Goal: Information Seeking & Learning: Learn about a topic

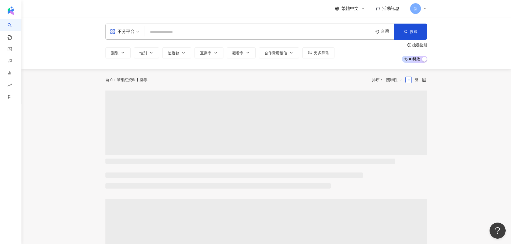
click at [191, 26] on div "不分平台 台灣 搜尋" at bounding box center [266, 32] width 322 height 16
click at [190, 30] on input "search" at bounding box center [259, 32] width 224 height 10
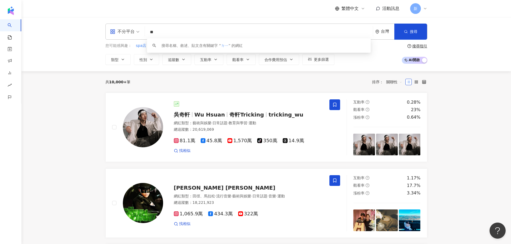
type input "*"
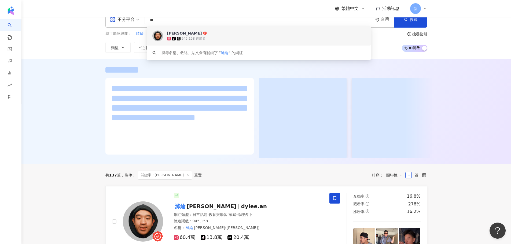
scroll to position [54, 0]
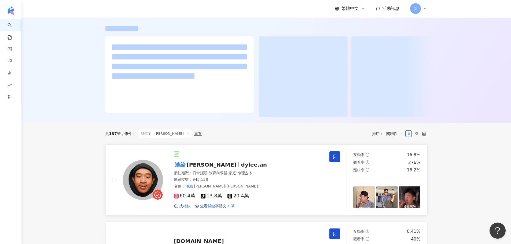
click at [335, 159] on icon at bounding box center [334, 156] width 5 height 5
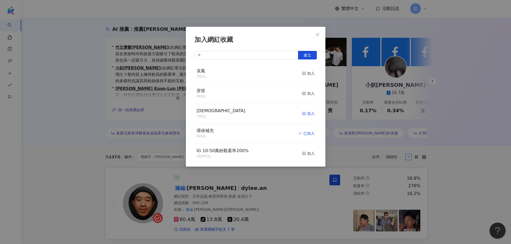
click at [308, 117] on div "加入" at bounding box center [308, 114] width 13 height 6
click at [274, 193] on div "加入網紅收藏 建立 萬聖 8 KOL 已加入 哀鳳 7 KOL 加入 穿搭 6 KOL 加入 環保補充 6 KOL 已加入 IG 10-50萬粉觀看率200%…" at bounding box center [255, 122] width 511 height 244
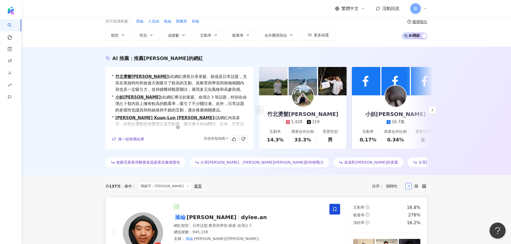
scroll to position [0, 0]
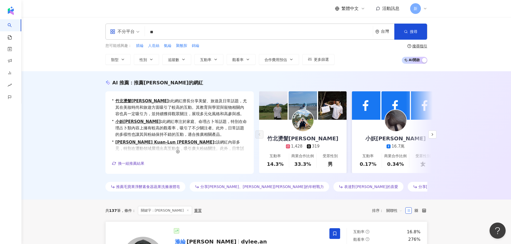
click at [156, 33] on input "**" at bounding box center [259, 32] width 224 height 10
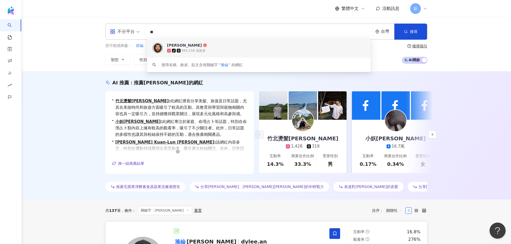
type input "*"
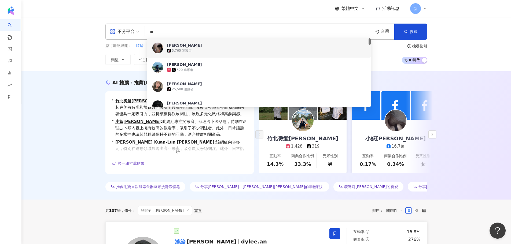
click at [218, 34] on input "**" at bounding box center [259, 32] width 224 height 10
type input "*"
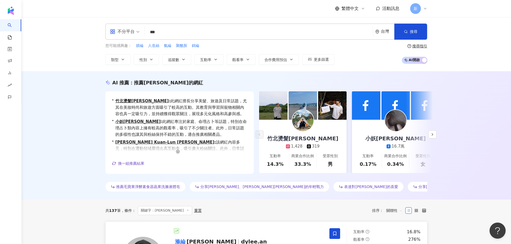
type input "**"
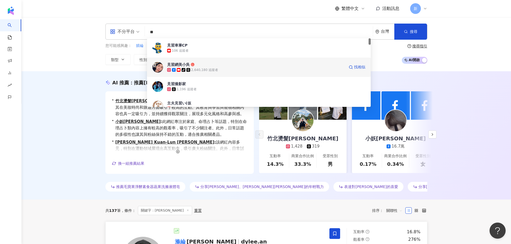
click at [189, 71] on icon at bounding box center [188, 70] width 4 height 4
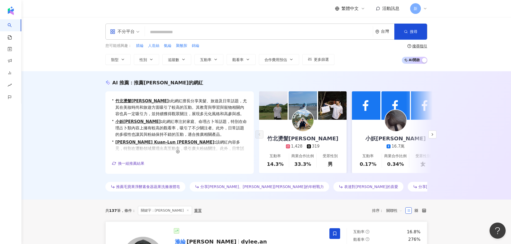
click at [194, 28] on input "search" at bounding box center [259, 32] width 224 height 10
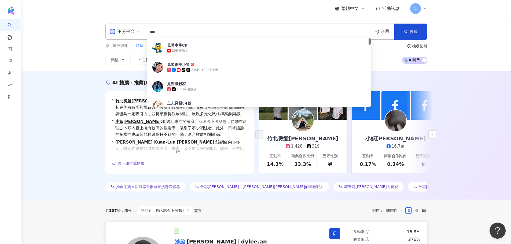
type input "**"
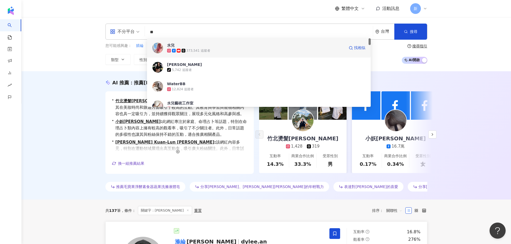
click at [212, 50] on div "373,541 追蹤者" at bounding box center [256, 50] width 178 height 5
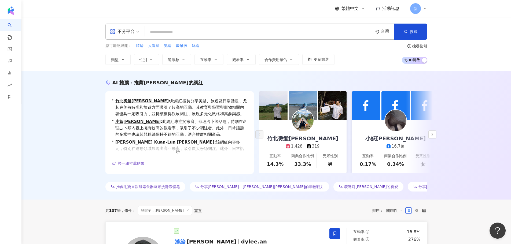
click at [211, 30] on input "search" at bounding box center [259, 32] width 224 height 10
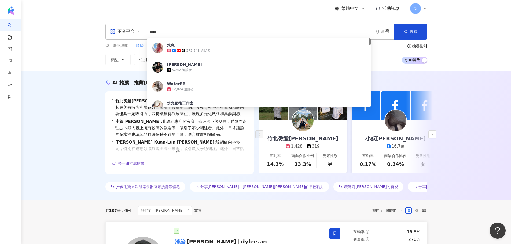
type input "**"
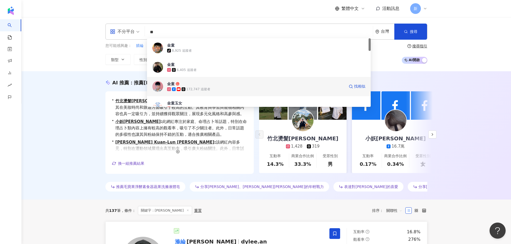
click at [224, 87] on div "172,747 追蹤者" at bounding box center [256, 89] width 178 height 5
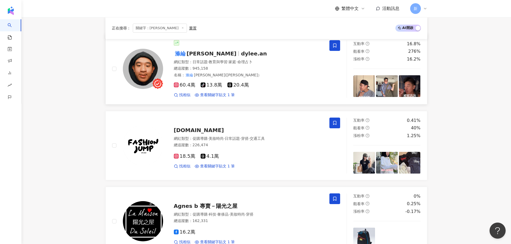
scroll to position [241, 0]
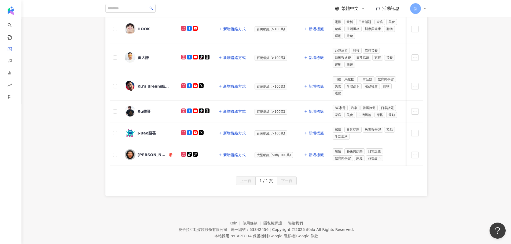
scroll to position [116, 0]
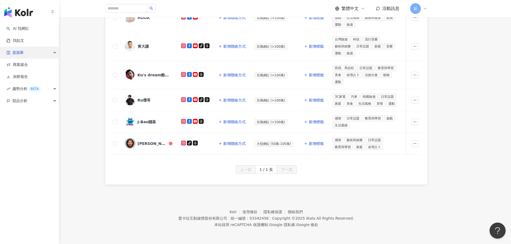
click at [25, 51] on div "資源庫" at bounding box center [29, 53] width 59 height 12
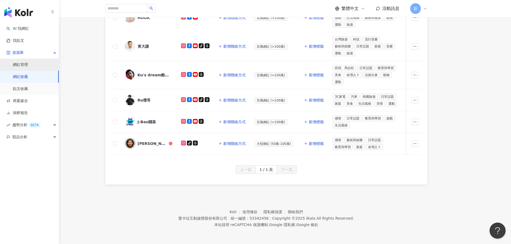
click at [28, 65] on link "網紅管理" at bounding box center [20, 64] width 15 height 5
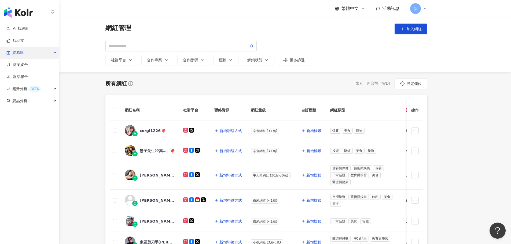
click at [50, 50] on div "資源庫" at bounding box center [29, 53] width 59 height 12
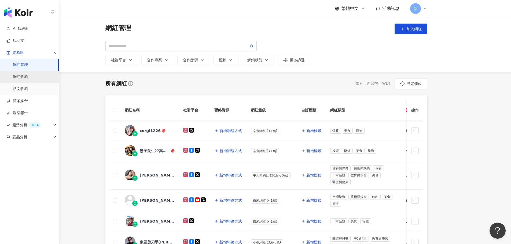
click at [24, 74] on link "網紅收藏" at bounding box center [20, 76] width 15 height 5
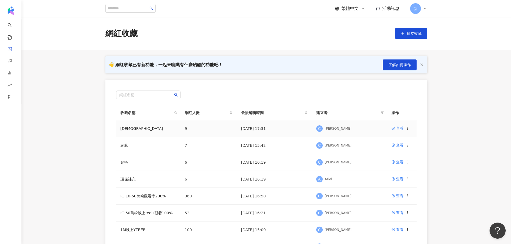
click at [400, 129] on div "查看" at bounding box center [400, 129] width 8 height 6
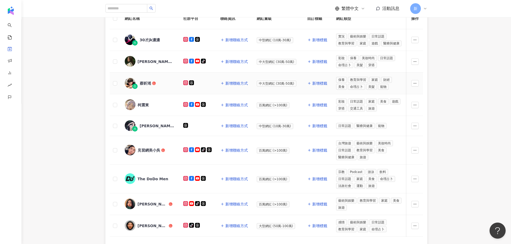
scroll to position [54, 0]
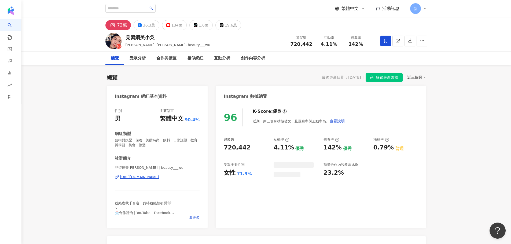
click at [384, 42] on icon at bounding box center [385, 41] width 5 height 5
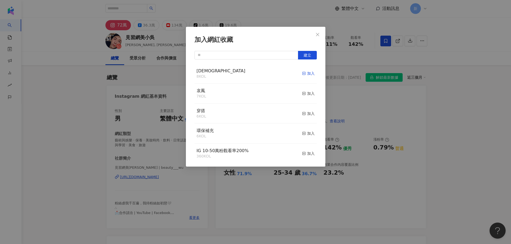
click at [302, 71] on span "button" at bounding box center [304, 73] width 4 height 4
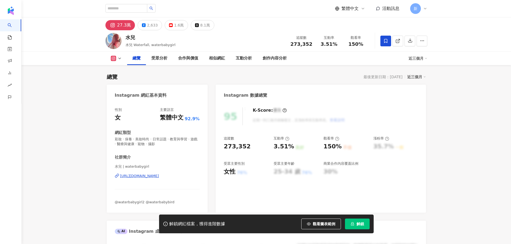
click at [386, 39] on icon at bounding box center [385, 41] width 5 height 5
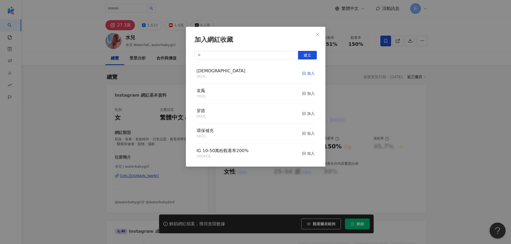
click at [302, 73] on div "加入" at bounding box center [308, 74] width 13 height 6
click at [318, 35] on icon "close" at bounding box center [317, 34] width 4 height 4
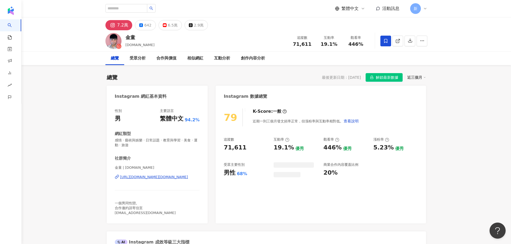
click at [381, 39] on span at bounding box center [385, 41] width 11 height 11
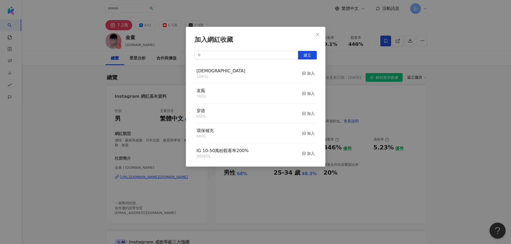
click at [304, 70] on button "加入" at bounding box center [308, 73] width 13 height 11
click at [76, 71] on div "加入網紅收藏 建立 萬聖 11 KOL 已加入 哀鳳 7 KOL 加入 穿搭 6 KOL 加入 環保補充 6 KOL 加入 IG 10-50萬粉觀看率200%…" at bounding box center [255, 122] width 511 height 244
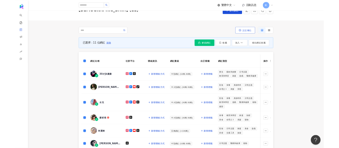
scroll to position [2, 0]
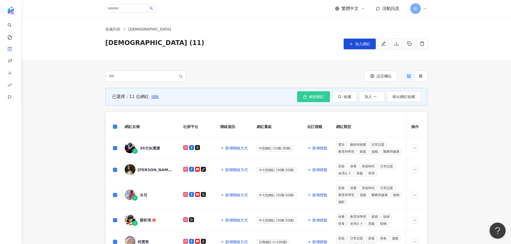
click at [312, 98] on span "解鎖網紅" at bounding box center [316, 97] width 15 height 4
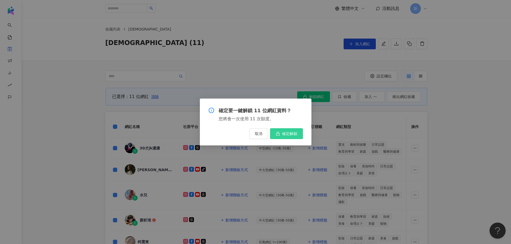
click at [289, 138] on button "確定解鎖" at bounding box center [286, 133] width 33 height 11
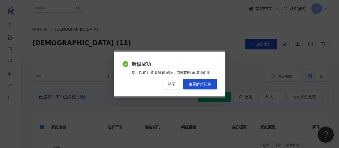
click at [173, 84] on span "關閉" at bounding box center [172, 84] width 8 height 4
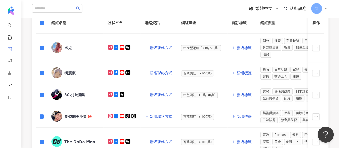
scroll to position [82, 0]
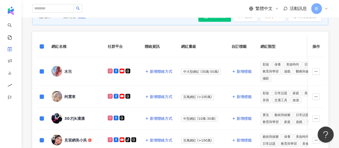
click at [72, 95] on div "柯震東" at bounding box center [69, 96] width 11 height 5
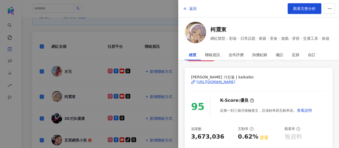
scroll to position [27, 0]
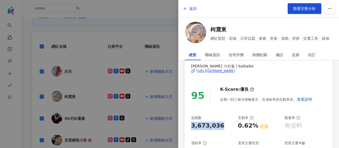
drag, startPoint x: 224, startPoint y: 125, endPoint x: 193, endPoint y: 126, distance: 31.1
click at [193, 126] on div "3,673,036" at bounding box center [212, 125] width 42 height 8
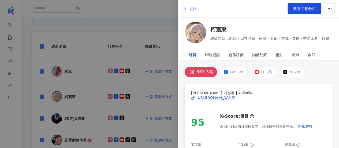
scroll to position [54, 0]
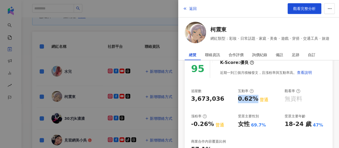
drag, startPoint x: 254, startPoint y: 100, endPoint x: 237, endPoint y: 101, distance: 17.2
click at [238, 101] on div "0.62%" at bounding box center [248, 99] width 20 height 8
copy div "0.62%"
click at [99, 32] on div at bounding box center [169, 74] width 339 height 148
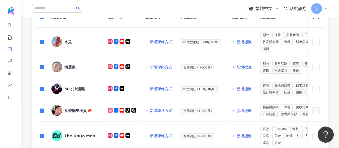
scroll to position [134, 0]
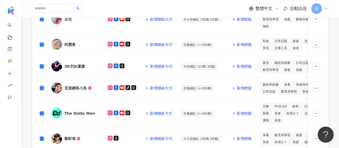
click at [110, 44] on icon at bounding box center [110, 44] width 3 height 3
click at [110, 86] on rect at bounding box center [110, 88] width 4 height 4
drag, startPoint x: 111, startPoint y: 86, endPoint x: 69, endPoint y: 85, distance: 41.8
drag, startPoint x: 69, startPoint y: 85, endPoint x: 61, endPoint y: 86, distance: 8.4
click at [61, 86] on img at bounding box center [56, 87] width 11 height 11
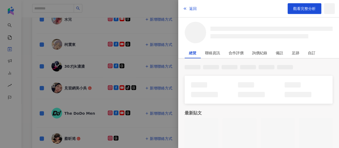
drag, startPoint x: 61, startPoint y: 86, endPoint x: 69, endPoint y: 87, distance: 8.1
click at [69, 87] on div at bounding box center [169, 74] width 339 height 148
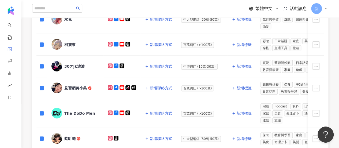
click at [69, 87] on div "見習網美小吳" at bounding box center [75, 87] width 23 height 5
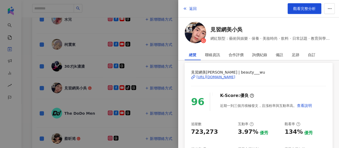
scroll to position [54, 0]
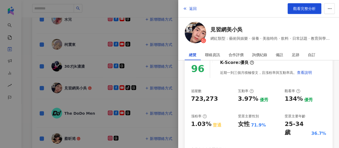
click at [111, 90] on div at bounding box center [169, 74] width 339 height 148
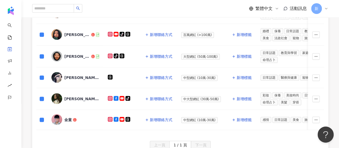
scroll to position [268, 0]
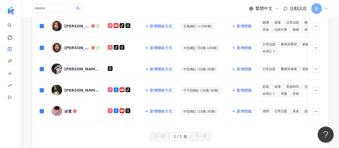
drag, startPoint x: 66, startPoint y: 105, endPoint x: 60, endPoint y: 108, distance: 6.7
click at [60, 108] on img at bounding box center [56, 110] width 11 height 11
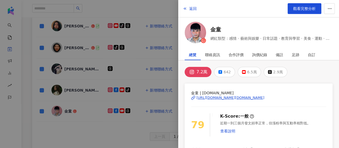
click at [102, 65] on div at bounding box center [169, 74] width 339 height 148
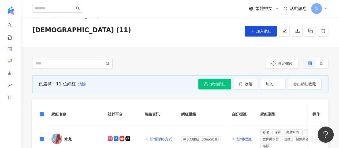
scroll to position [0, 0]
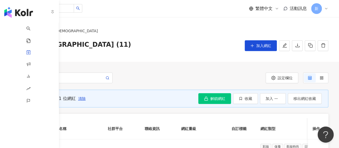
click at [17, 10] on img "button" at bounding box center [18, 12] width 29 height 11
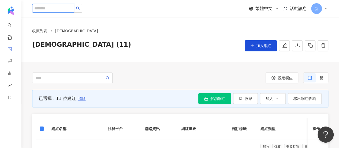
click at [74, 6] on input "search" at bounding box center [53, 8] width 42 height 9
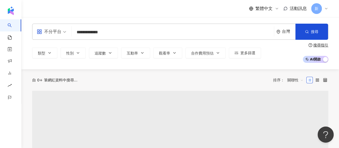
type input "**********"
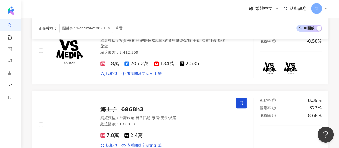
scroll to position [27, 0]
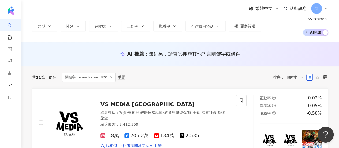
click at [110, 77] on icon at bounding box center [111, 77] width 3 height 3
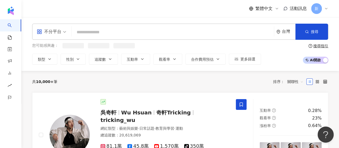
click at [118, 34] on input "search" at bounding box center [173, 32] width 198 height 10
paste input "**********"
type input "**********"
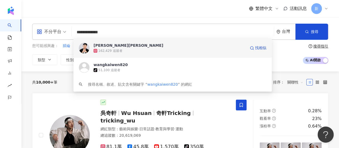
click at [141, 46] on span "[PERSON_NAME][PERSON_NAME]" at bounding box center [170, 45] width 152 height 5
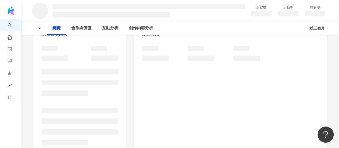
scroll to position [27, 0]
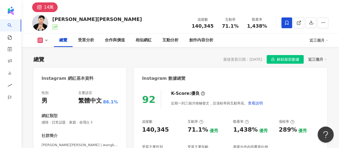
scroll to position [27, 0]
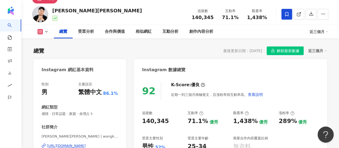
click at [285, 15] on icon at bounding box center [287, 14] width 5 height 5
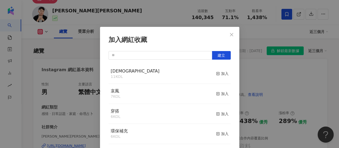
scroll to position [19, 0]
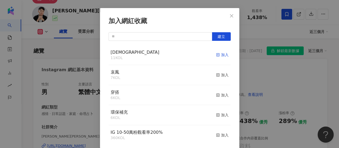
click at [216, 53] on icon "button" at bounding box center [218, 55] width 4 height 4
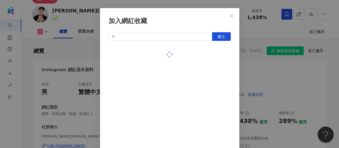
click at [279, 77] on div "加入網紅收藏 建立" at bounding box center [169, 74] width 339 height 148
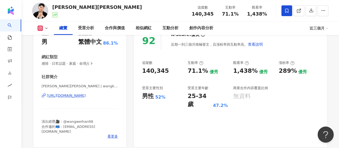
scroll to position [80, 0]
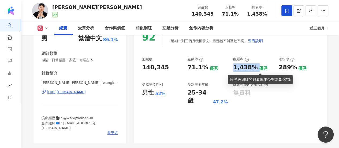
drag, startPoint x: 234, startPoint y: 67, endPoint x: 256, endPoint y: 69, distance: 22.1
click at [256, 69] on div "1,438% 優秀" at bounding box center [253, 67] width 40 height 8
copy div "1,438%"
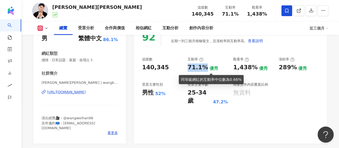
drag, startPoint x: 188, startPoint y: 68, endPoint x: 203, endPoint y: 67, distance: 15.6
click at [203, 67] on div "71.1%" at bounding box center [198, 67] width 20 height 8
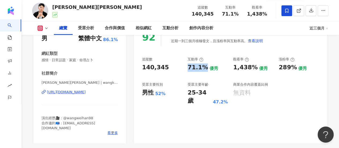
copy div "71.1%"
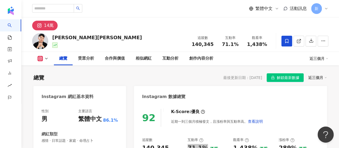
scroll to position [107, 0]
